Goal: Information Seeking & Learning: Learn about a topic

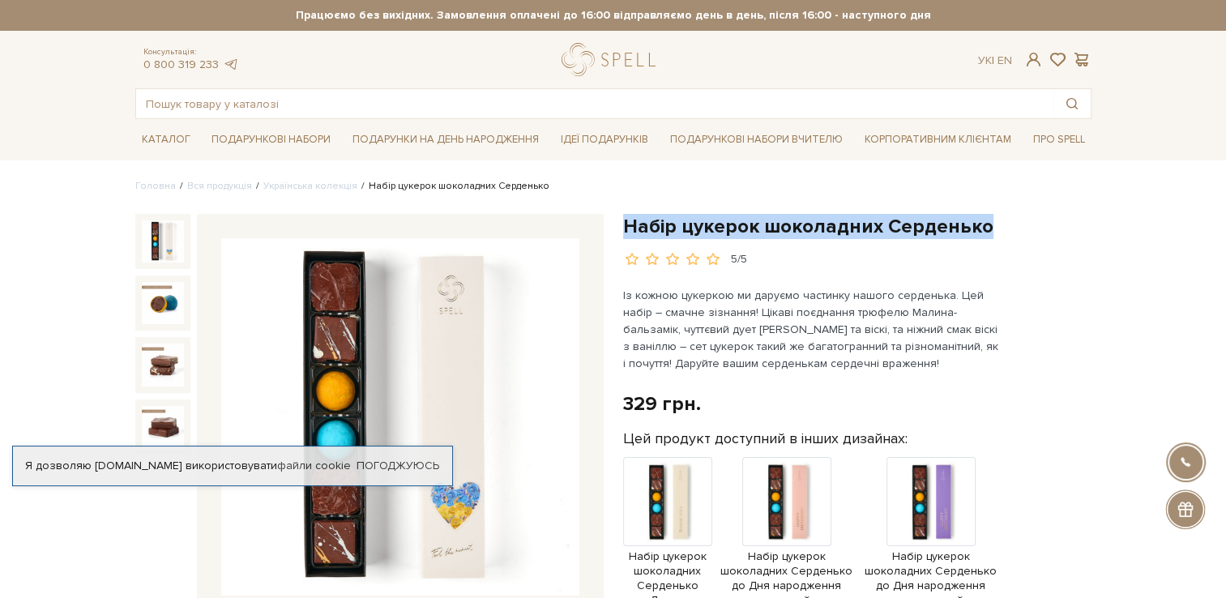
drag, startPoint x: 998, startPoint y: 232, endPoint x: 616, endPoint y: 237, distance: 382.4
drag, startPoint x: 616, startPoint y: 237, endPoint x: 652, endPoint y: 234, distance: 36.5
copy h1 "Набір цукерок шоколадних Серденько"
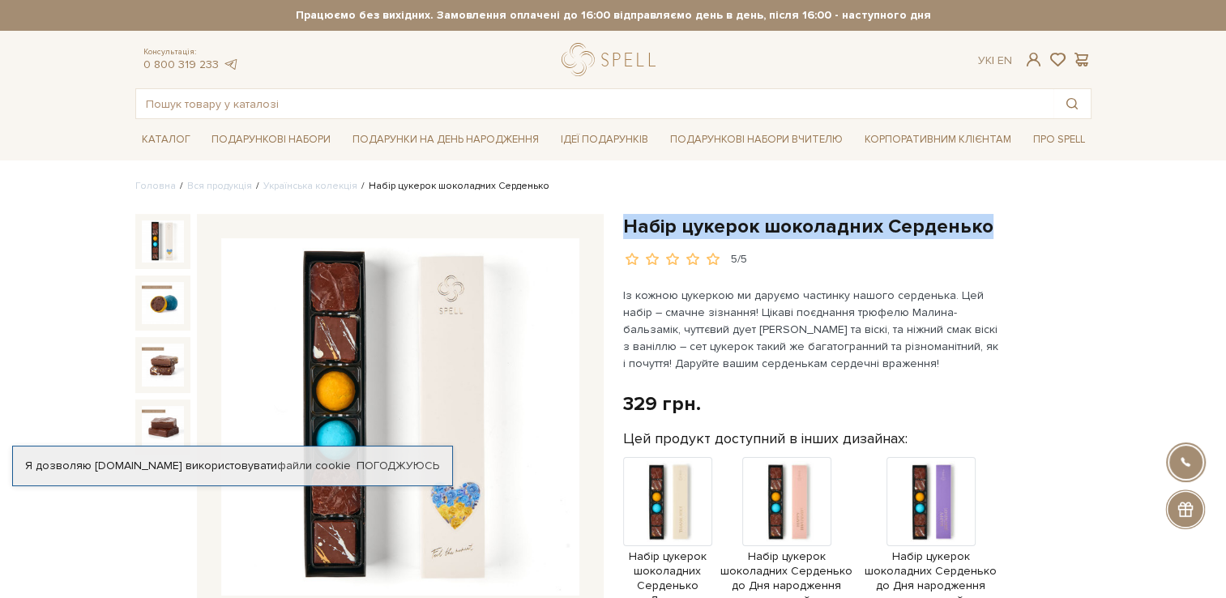
drag, startPoint x: 987, startPoint y: 236, endPoint x: 612, endPoint y: 224, distance: 375.2
drag, startPoint x: 612, startPoint y: 224, endPoint x: 625, endPoint y: 223, distance: 13.8
copy h1 "Набір цукерок шоколадних Серденько"
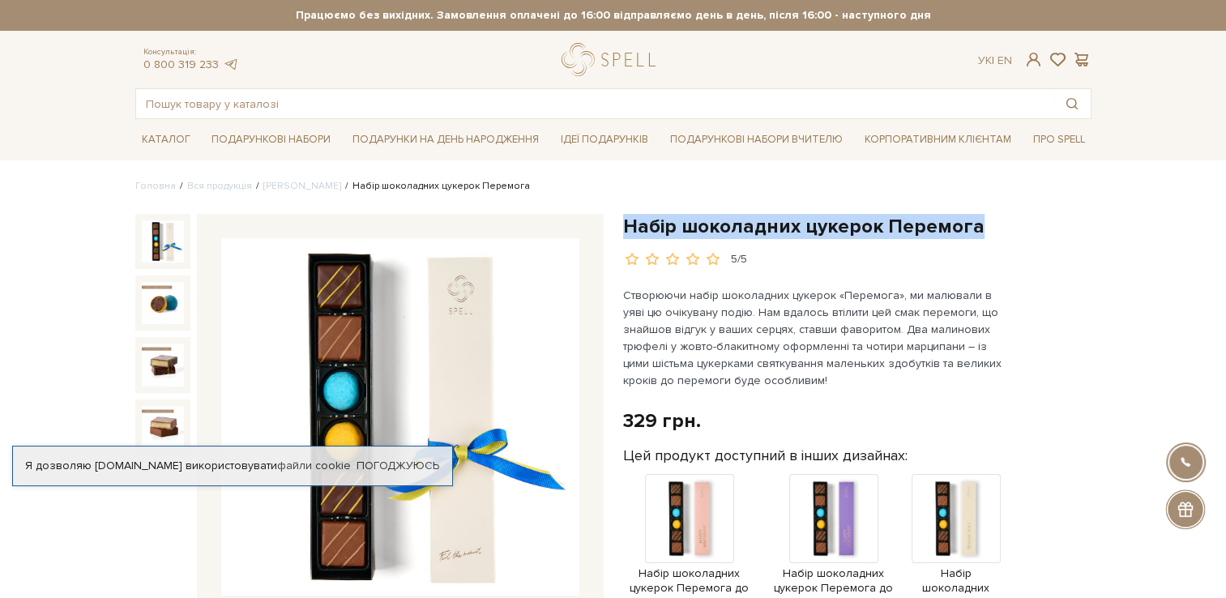
drag, startPoint x: 999, startPoint y: 224, endPoint x: 617, endPoint y: 225, distance: 381.5
copy h1 "Набір шоколадних цукерок Перемога"
drag, startPoint x: 620, startPoint y: 225, endPoint x: 628, endPoint y: 230, distance: 8.8
